Goal: Task Accomplishment & Management: Check status

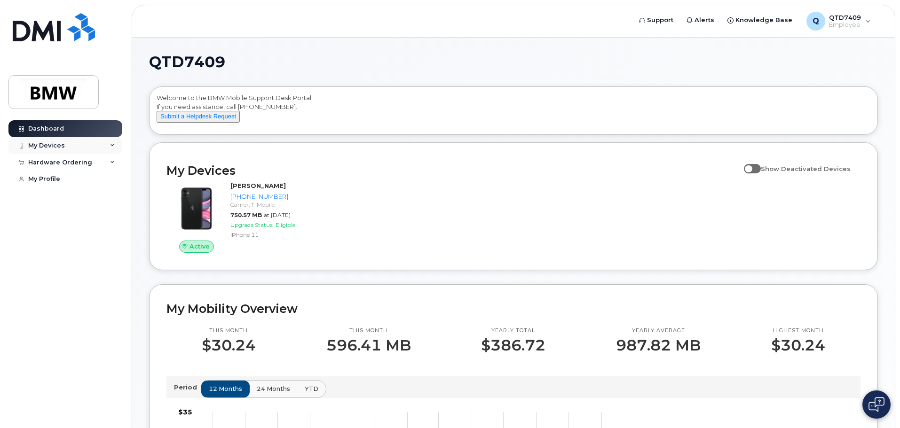
click at [55, 150] on div "My Devices" at bounding box center [65, 145] width 114 height 17
click at [58, 168] on div "Hardware Ordering" at bounding box center [65, 162] width 114 height 17
click at [55, 199] on div "New Order" at bounding box center [50, 197] width 36 height 8
click at [56, 181] on div "My Orders" at bounding box center [49, 179] width 34 height 8
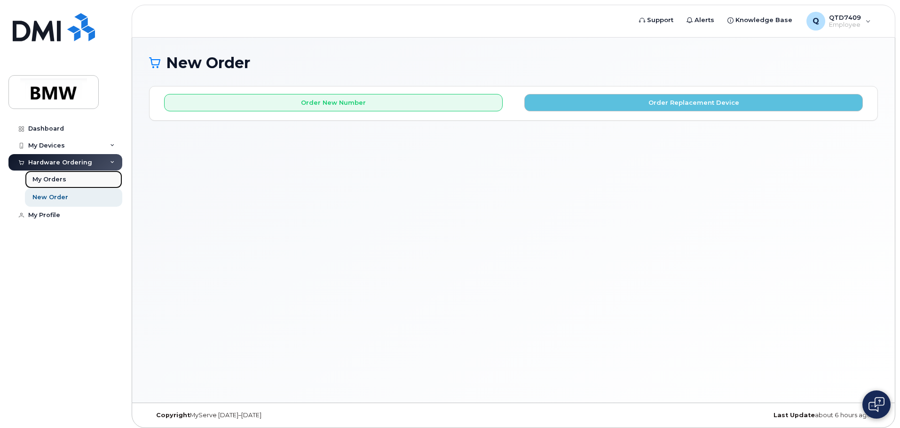
click at [67, 175] on link "My Orders" at bounding box center [73, 180] width 97 height 18
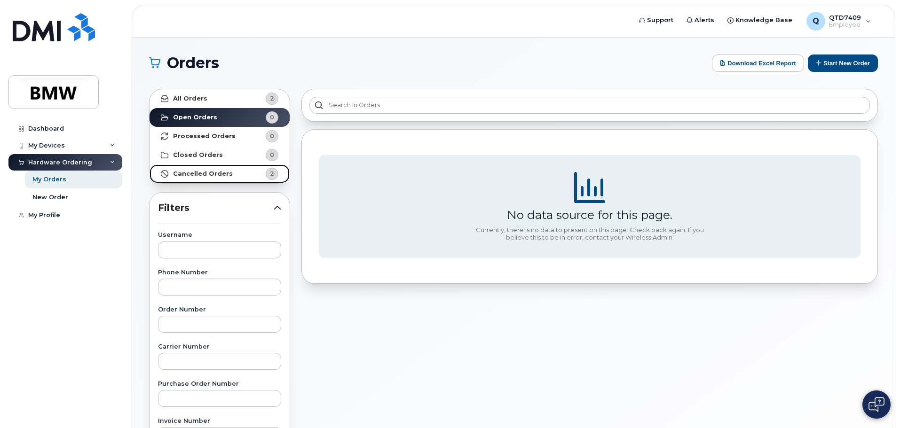
click at [218, 174] on strong "Cancelled Orders" at bounding box center [203, 174] width 60 height 8
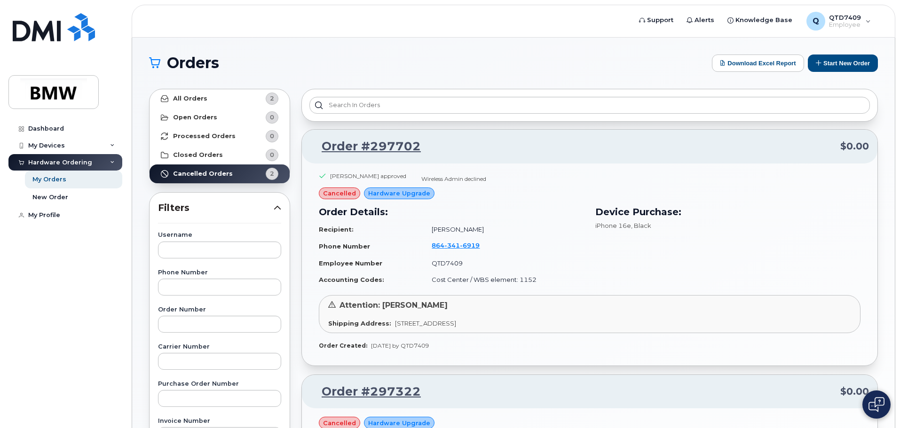
click at [881, 403] on img at bounding box center [877, 404] width 16 height 15
